Goal: Task Accomplishment & Management: Use online tool/utility

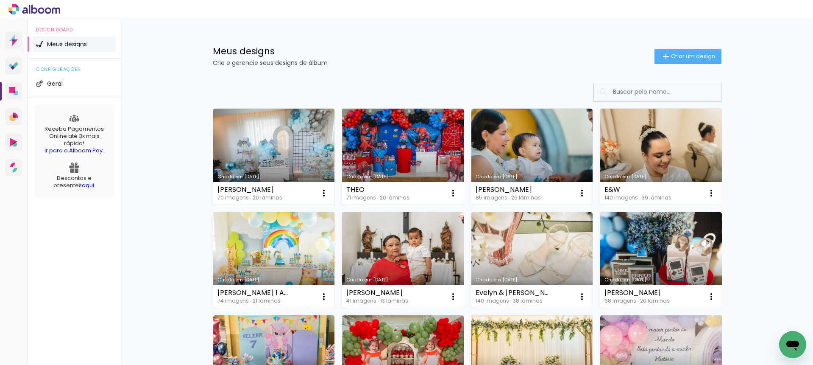
click at [425, 156] on link "Criado em [DATE]" at bounding box center [403, 157] width 122 height 96
click at [415, 161] on link "Criado em [DATE]" at bounding box center [403, 157] width 122 height 96
